Goal: Obtain resource: Download file/media

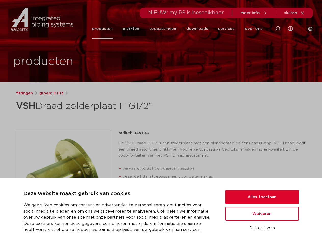
click at [161, 123] on div "fittingen groep: D1113 VSH Draad zolderplaat F G1/2"" at bounding box center [161, 203] width 299 height 226
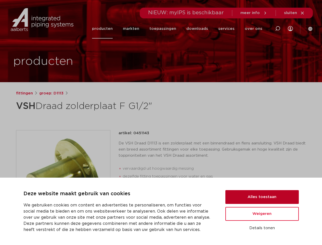
click at [262, 197] on button "Alles toestaan" at bounding box center [263, 197] width 74 height 14
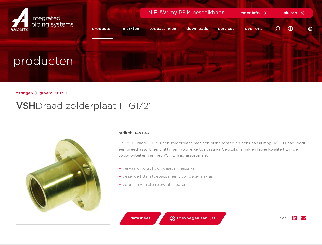
click at [262, 214] on div "datasheet toevoegen aan lijst opslaan in my IPS verwijder uit lijst deel:" at bounding box center [215, 218] width 184 height 12
click at [262, 228] on div "fittingen groep: D1113 VSH Draad zolderplaat F G1/2"" at bounding box center [161, 203] width 299 height 226
click at [180, 29] on li "toepassingen" at bounding box center [162, 29] width 37 height 20
click at [278, 29] on icon at bounding box center [278, 29] width 6 height 6
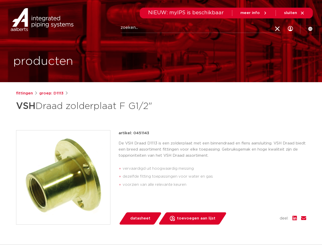
click at [295, 13] on span "sluiten" at bounding box center [290, 13] width 13 height 4
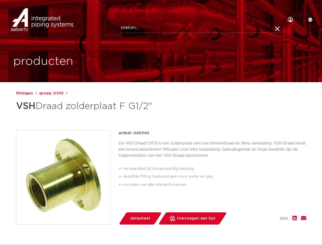
click at [63, 177] on img at bounding box center [63, 177] width 94 height 94
